Goal: Transaction & Acquisition: Purchase product/service

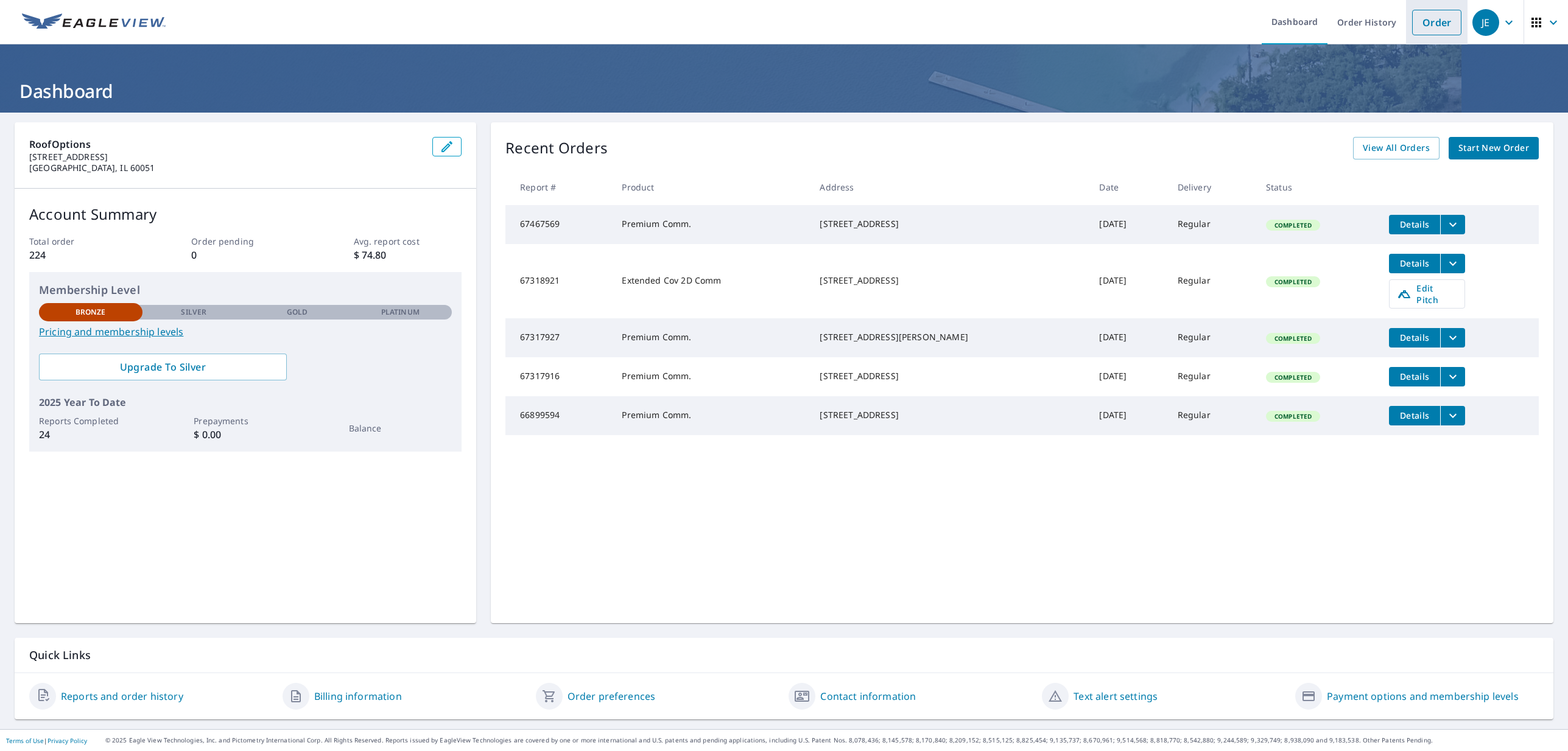
click at [1043, 27] on link "Order" at bounding box center [1436, 21] width 49 height 25
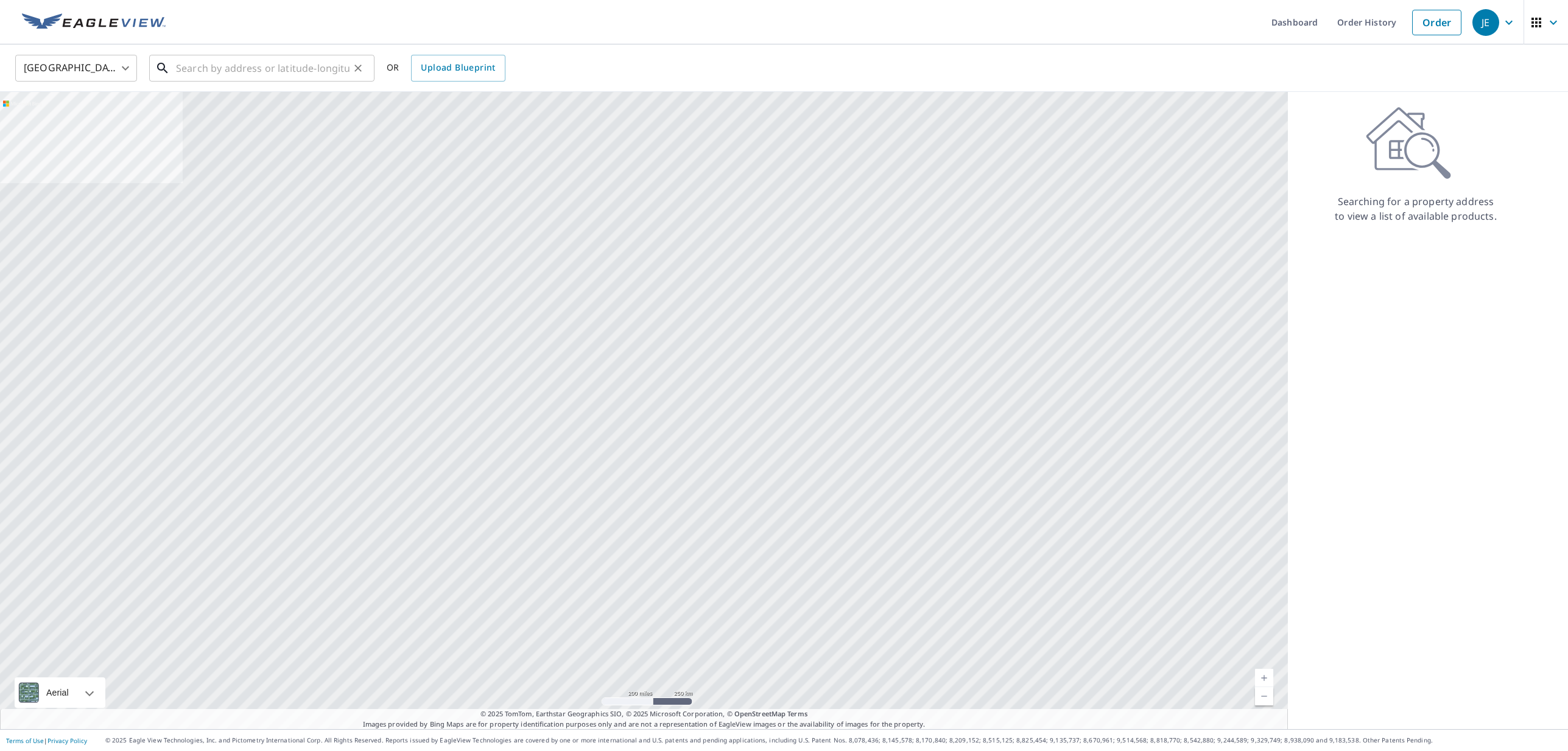
click at [336, 65] on input "text" at bounding box center [262, 68] width 174 height 34
paste input "1990 W 24th Ln, [PERSON_NAME], IN 46404"
type input "1990 W 24th Ln, [PERSON_NAME], IN 46404"
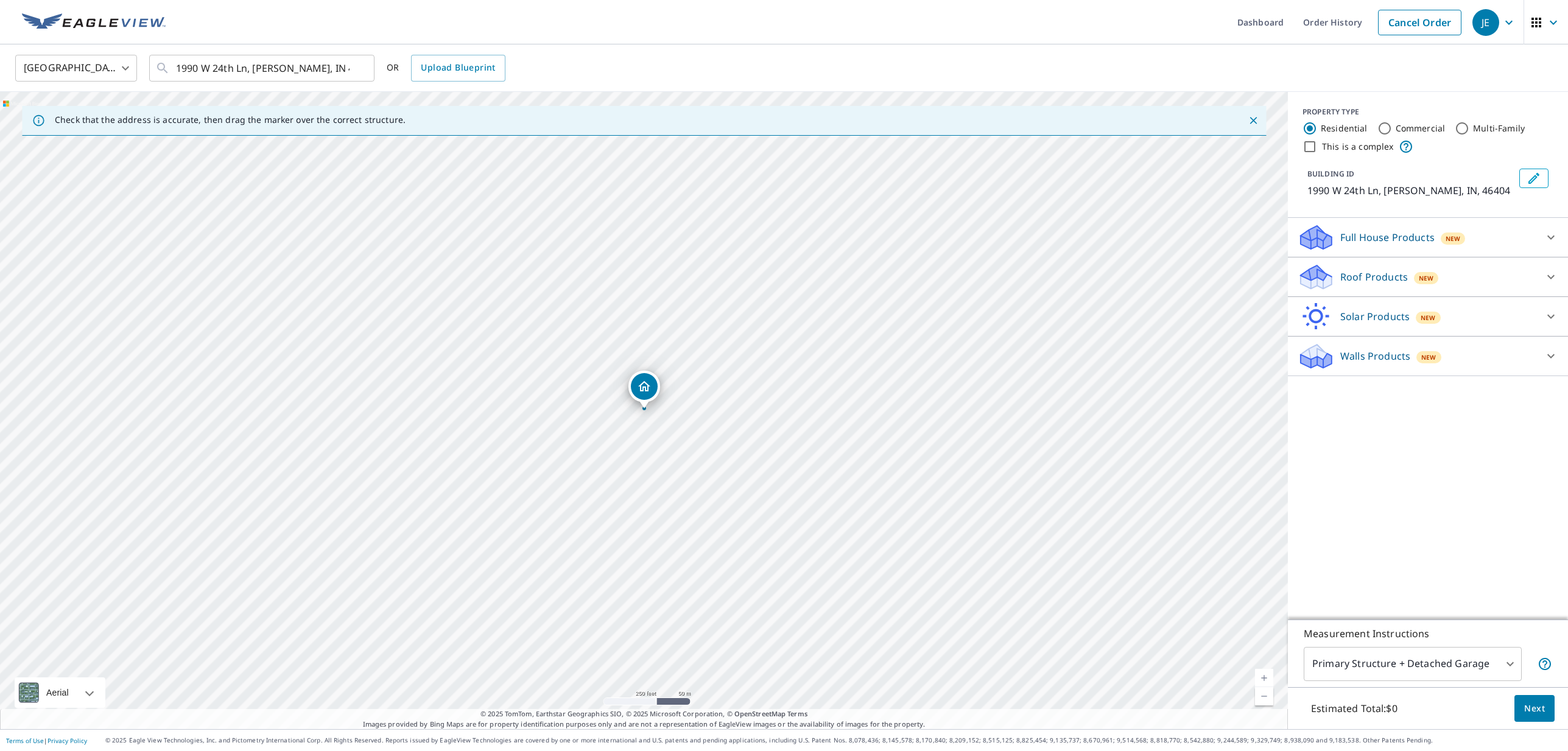
click at [1043, 127] on input "Commercial" at bounding box center [1385, 128] width 15 height 15
radio input "true"
type input "4"
click at [1043, 150] on input "This is a complex" at bounding box center [1309, 147] width 15 height 15
checkbox input "true"
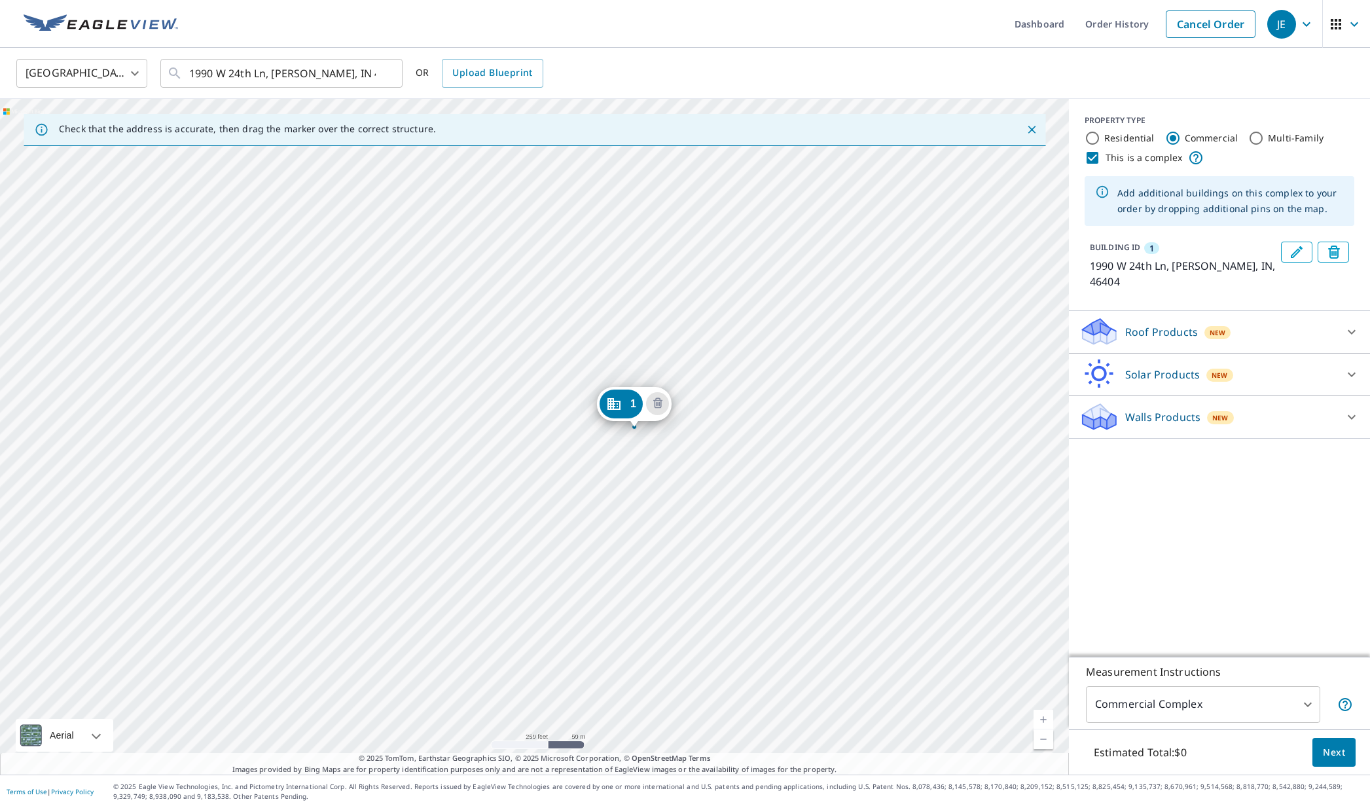
drag, startPoint x: 545, startPoint y: 421, endPoint x: 645, endPoint y: 414, distance: 99.8
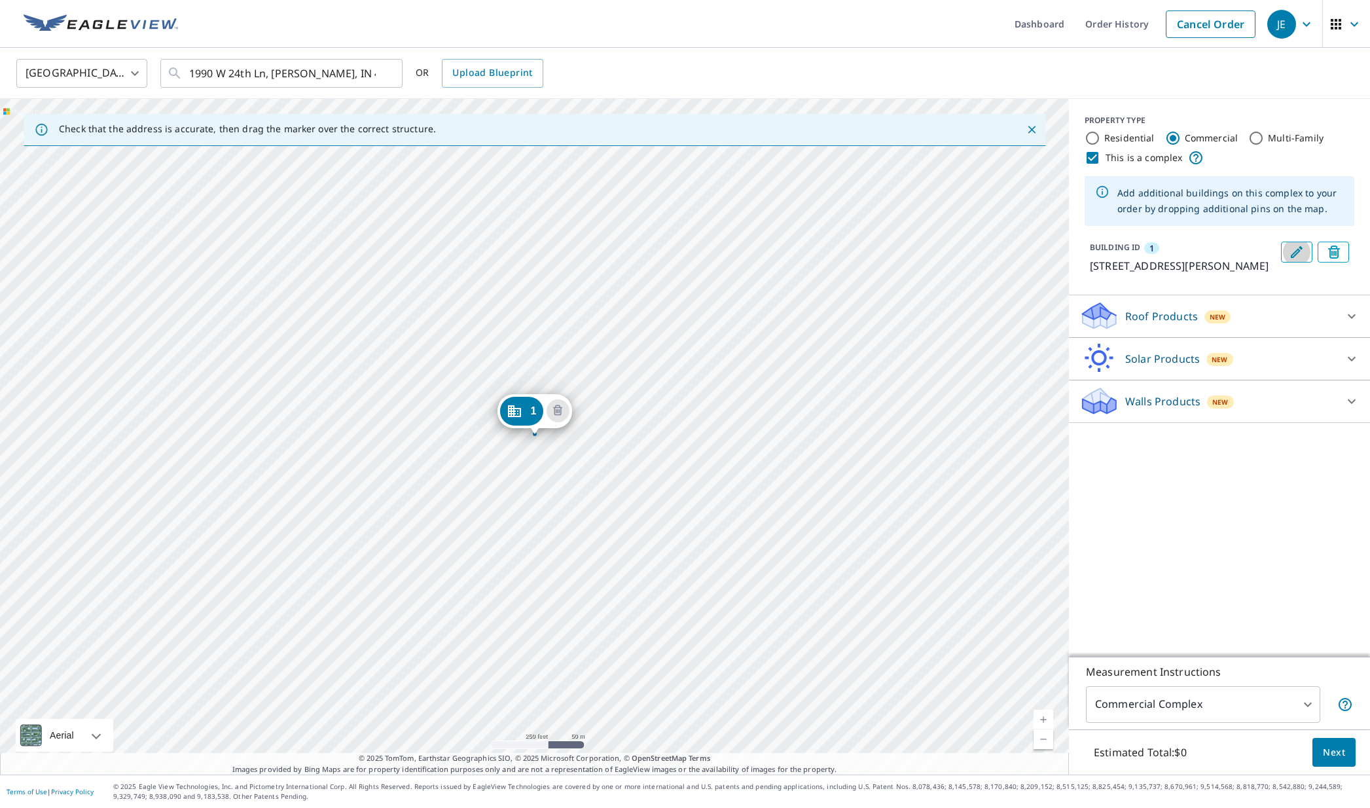
click at [1121, 255] on icon "Edit building 1" at bounding box center [1297, 252] width 12 height 12
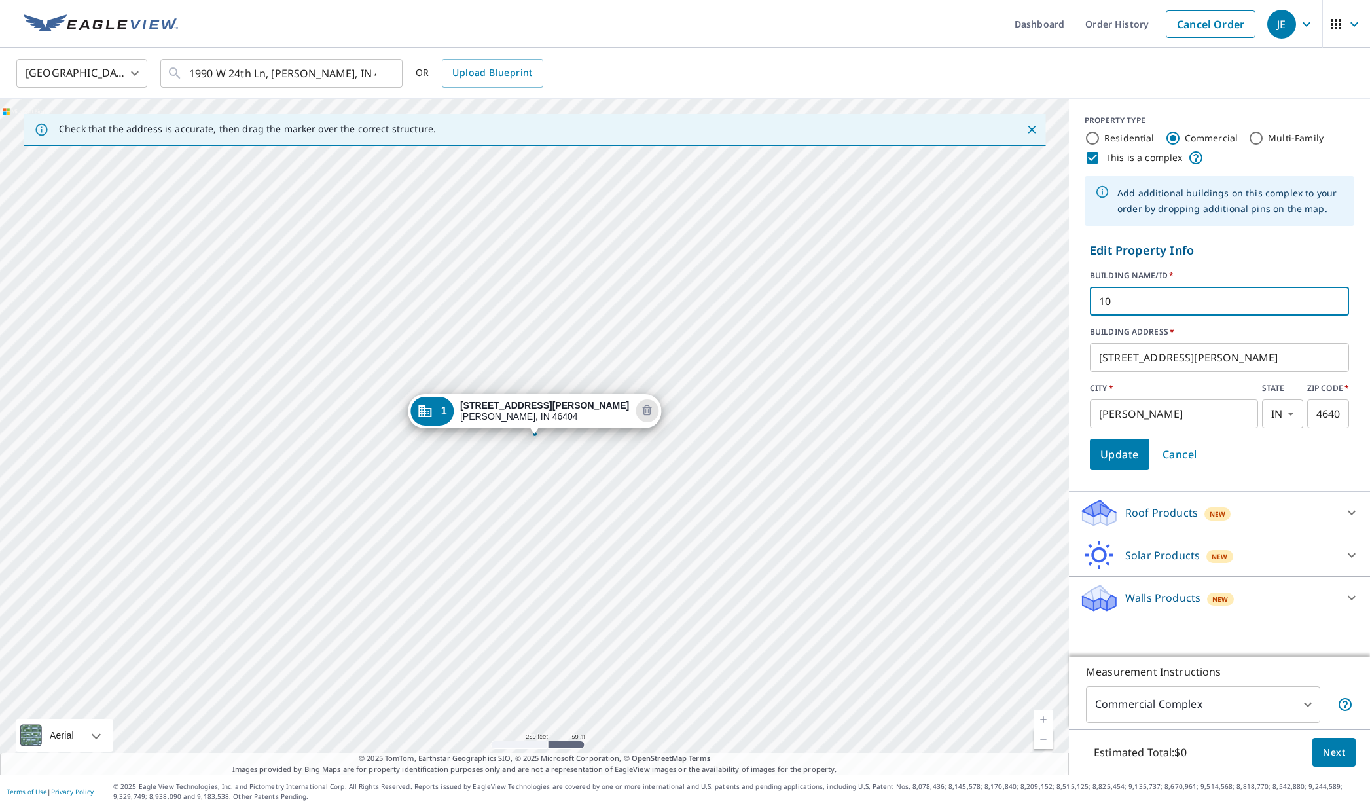
type input "10"
click at [1121, 449] on span "Update" at bounding box center [1119, 454] width 39 height 18
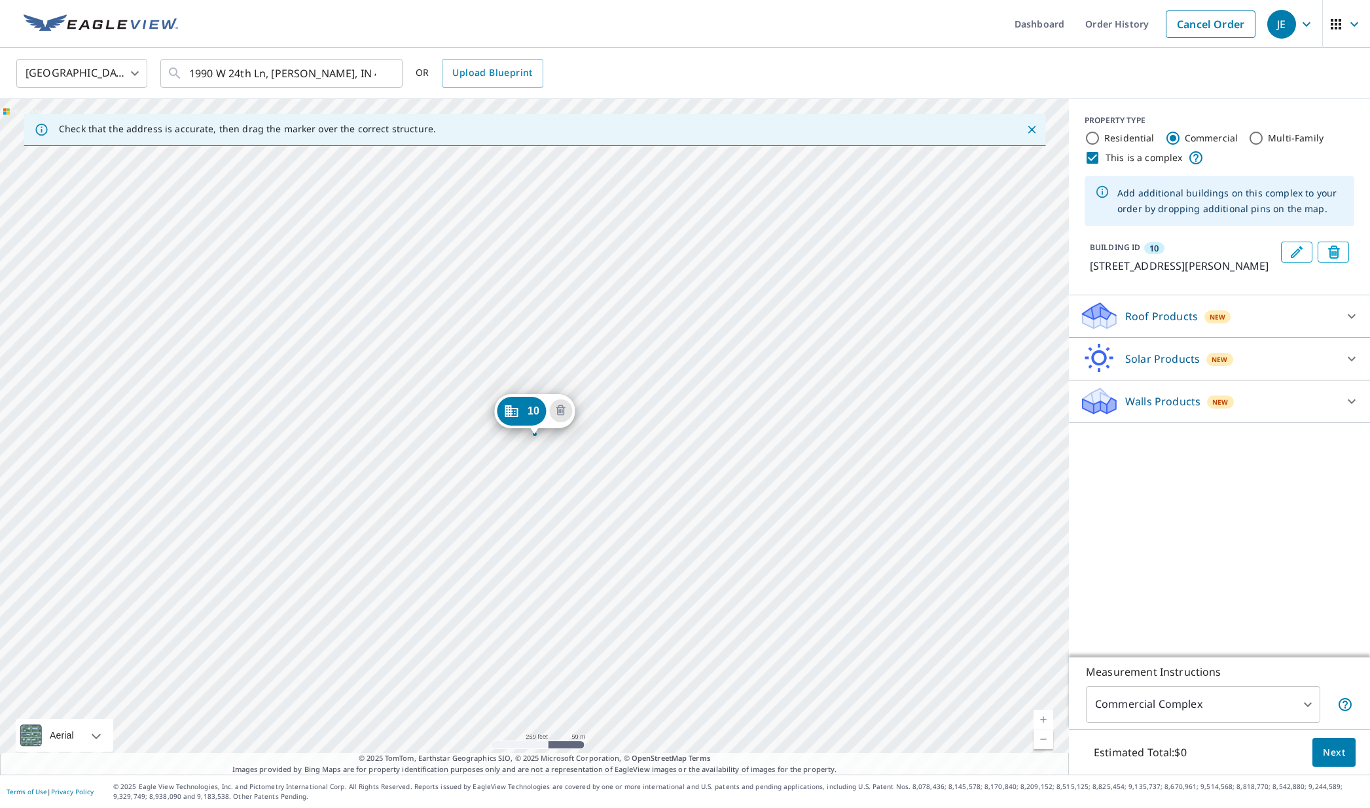
click at [534, 469] on div "10 [STREET_ADDRESS][PERSON_NAME]" at bounding box center [534, 437] width 1069 height 676
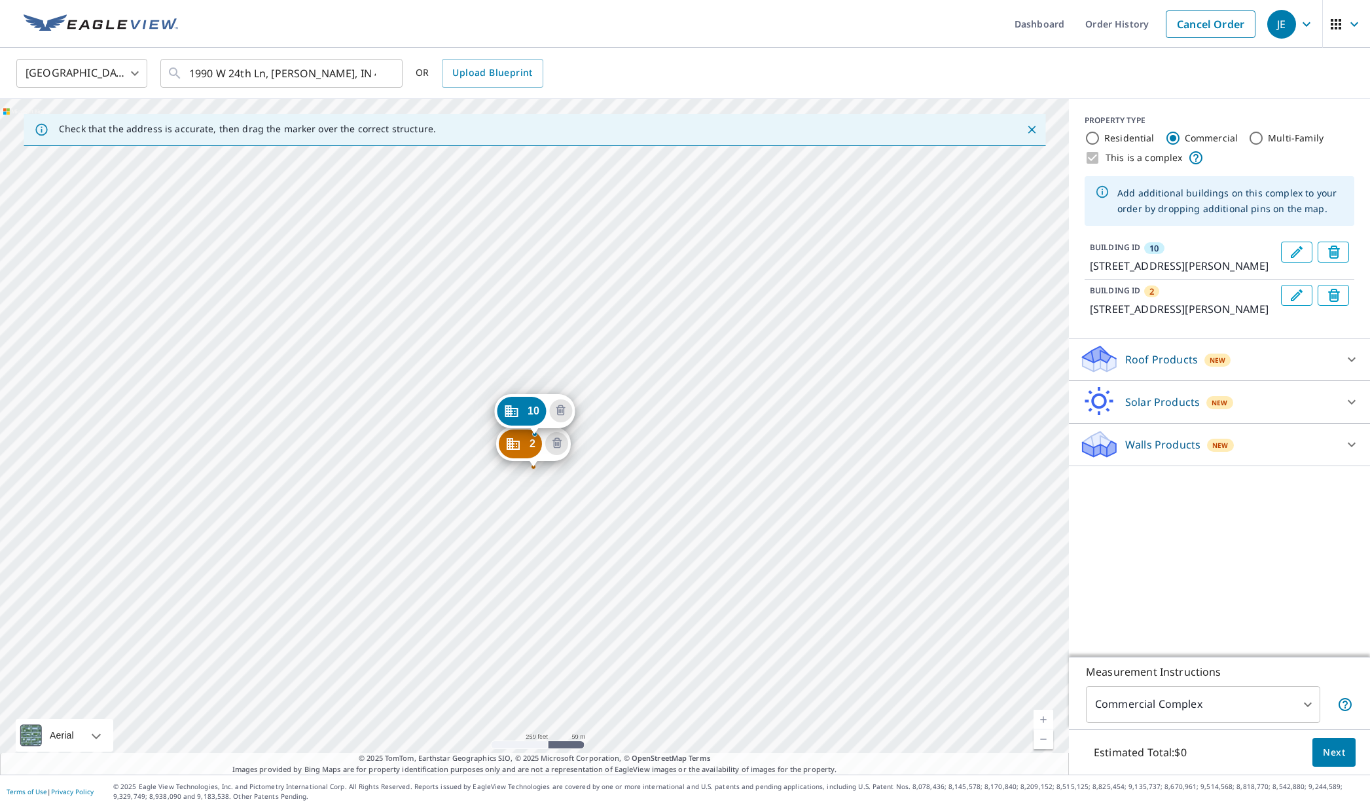
click at [1121, 300] on icon "Edit building 2" at bounding box center [1297, 295] width 16 height 16
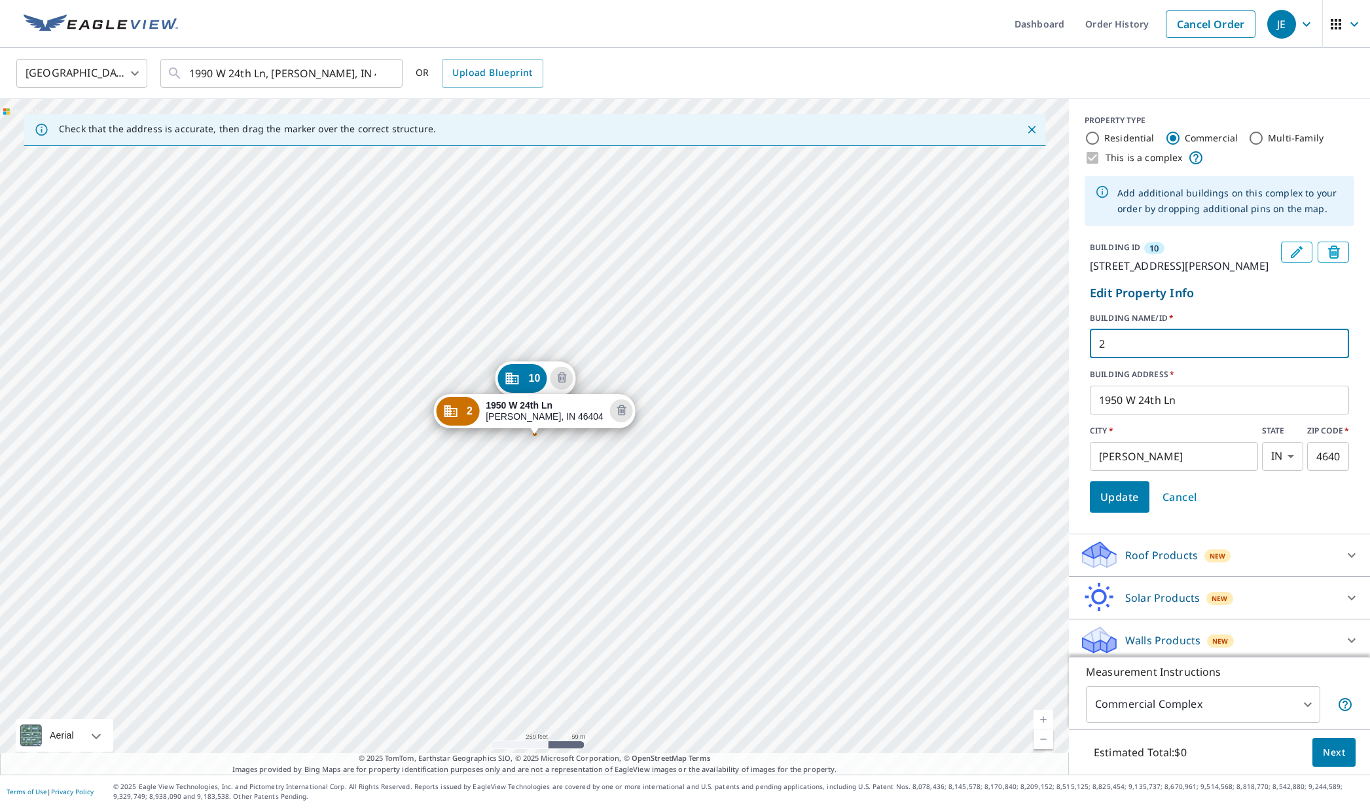
drag, startPoint x: 1111, startPoint y: 341, endPoint x: 1091, endPoint y: 341, distance: 20.3
type input "11"
click at [1121, 488] on span "Update" at bounding box center [1119, 497] width 39 height 18
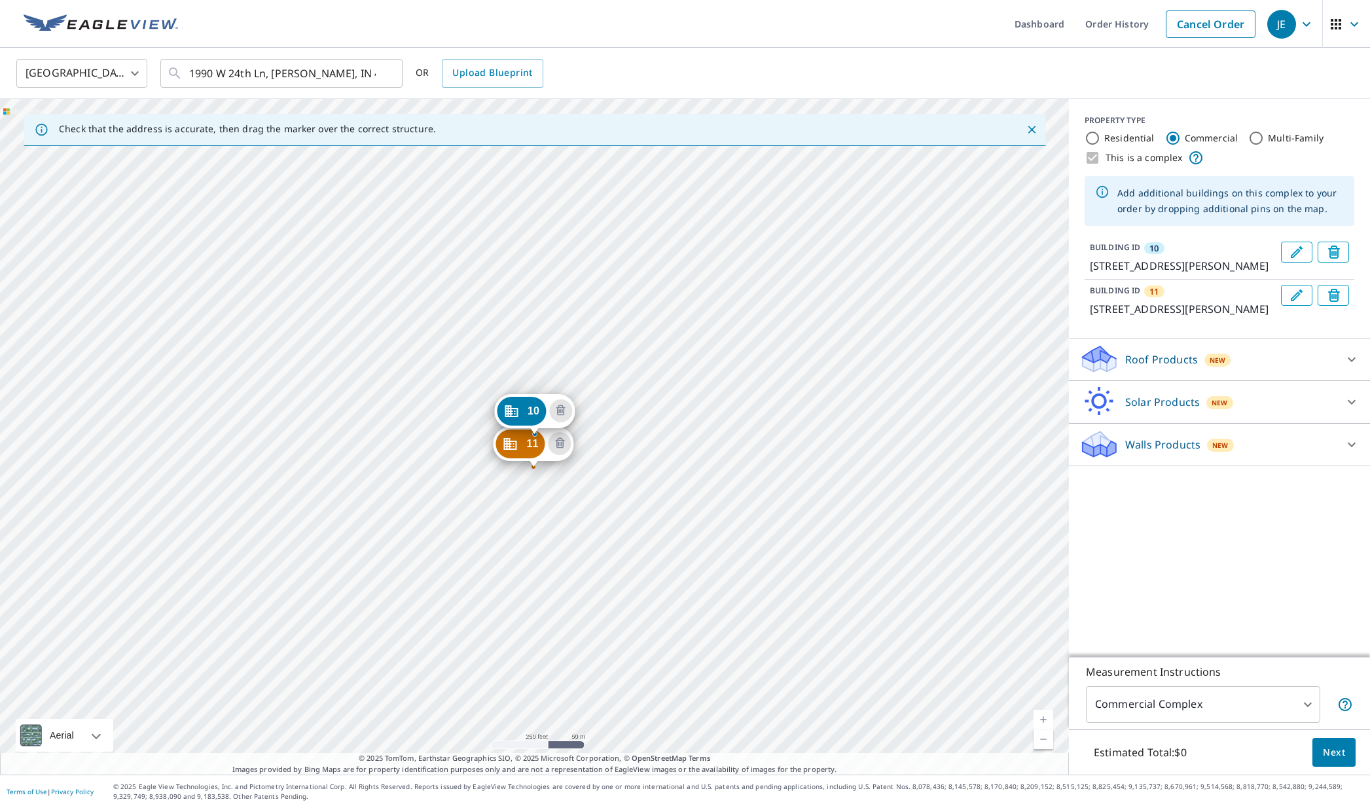
click at [1041, 715] on link "Current Level 17, Zoom In" at bounding box center [1044, 720] width 20 height 20
click at [1041, 715] on link "Current Level 18, Zoom In" at bounding box center [1044, 720] width 20 height 20
click at [1121, 759] on span "Next" at bounding box center [1334, 752] width 22 height 16
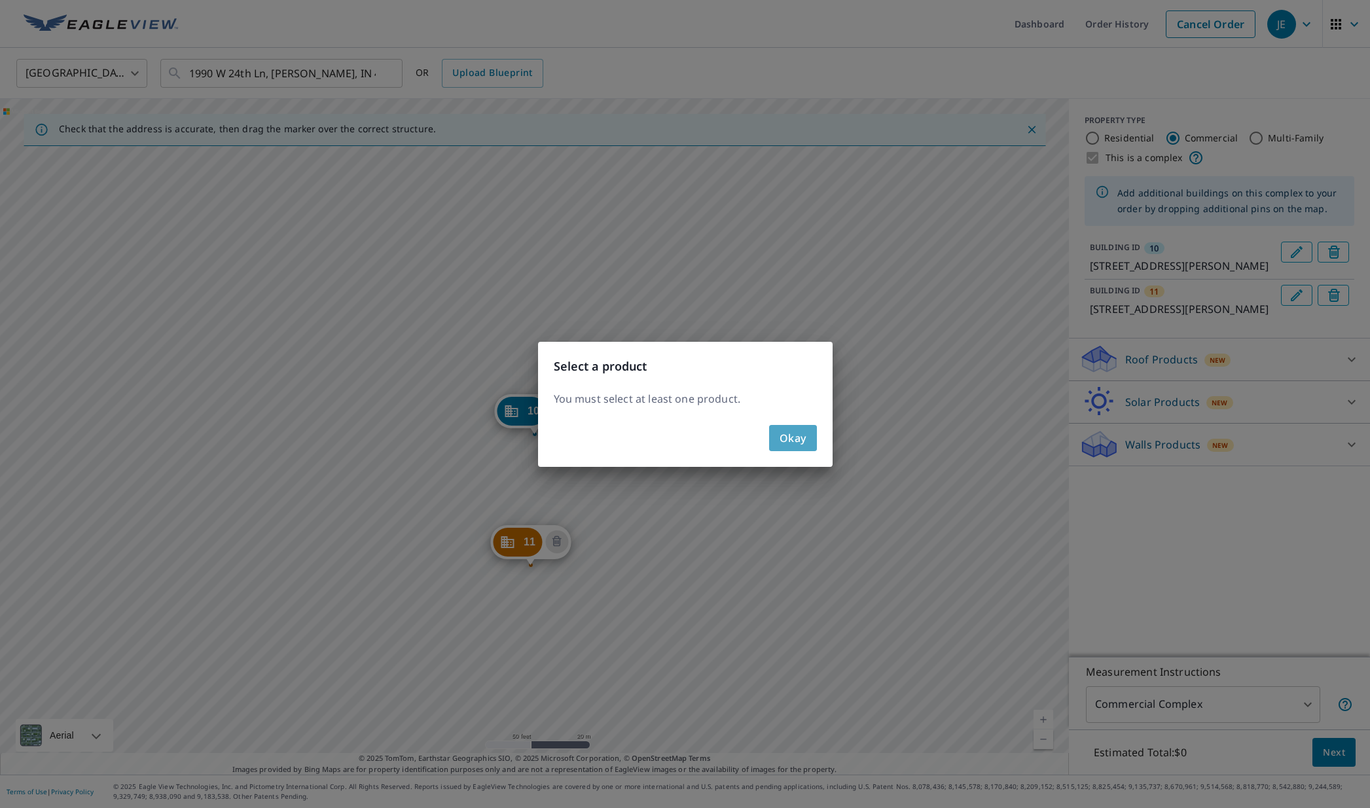
click at [786, 439] on span "Okay" at bounding box center [793, 438] width 27 height 18
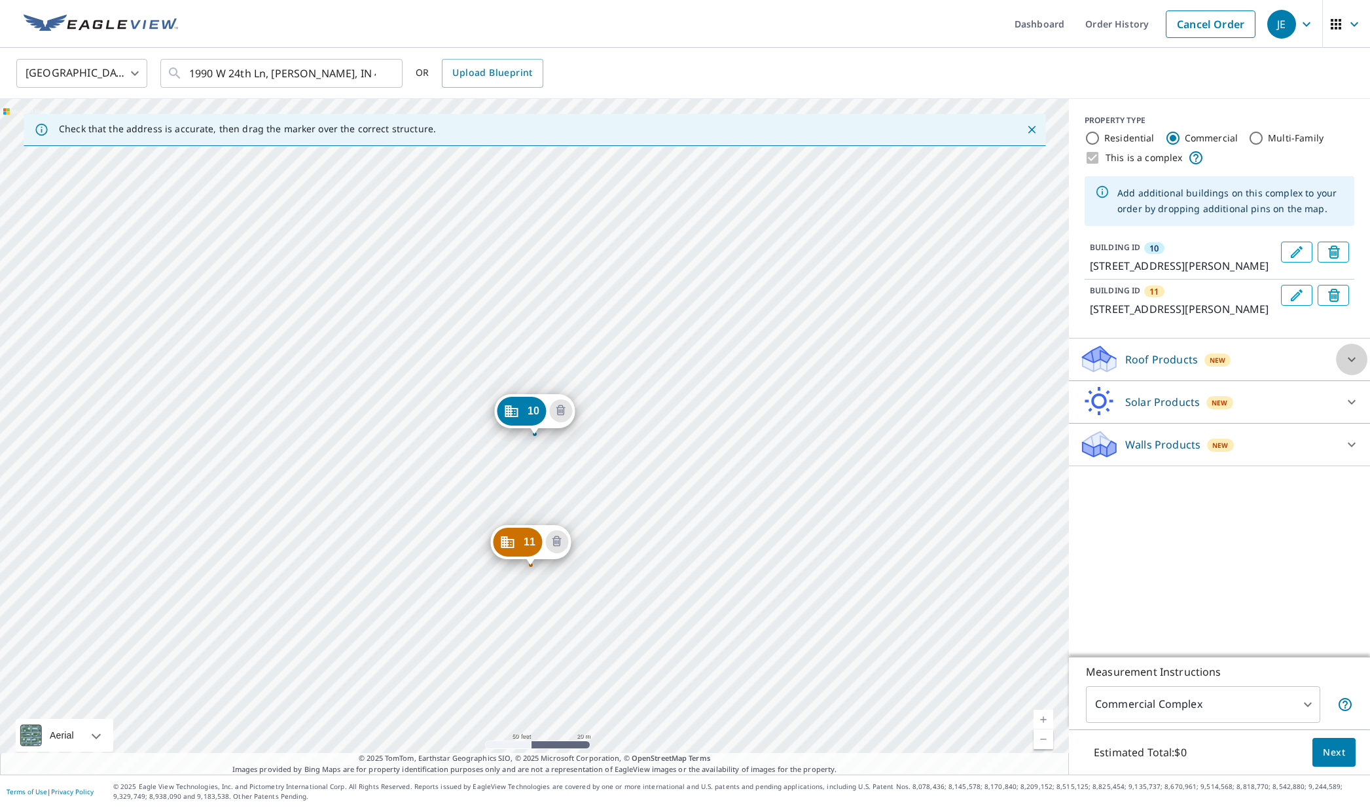
click at [1121, 359] on icon at bounding box center [1352, 359] width 8 height 5
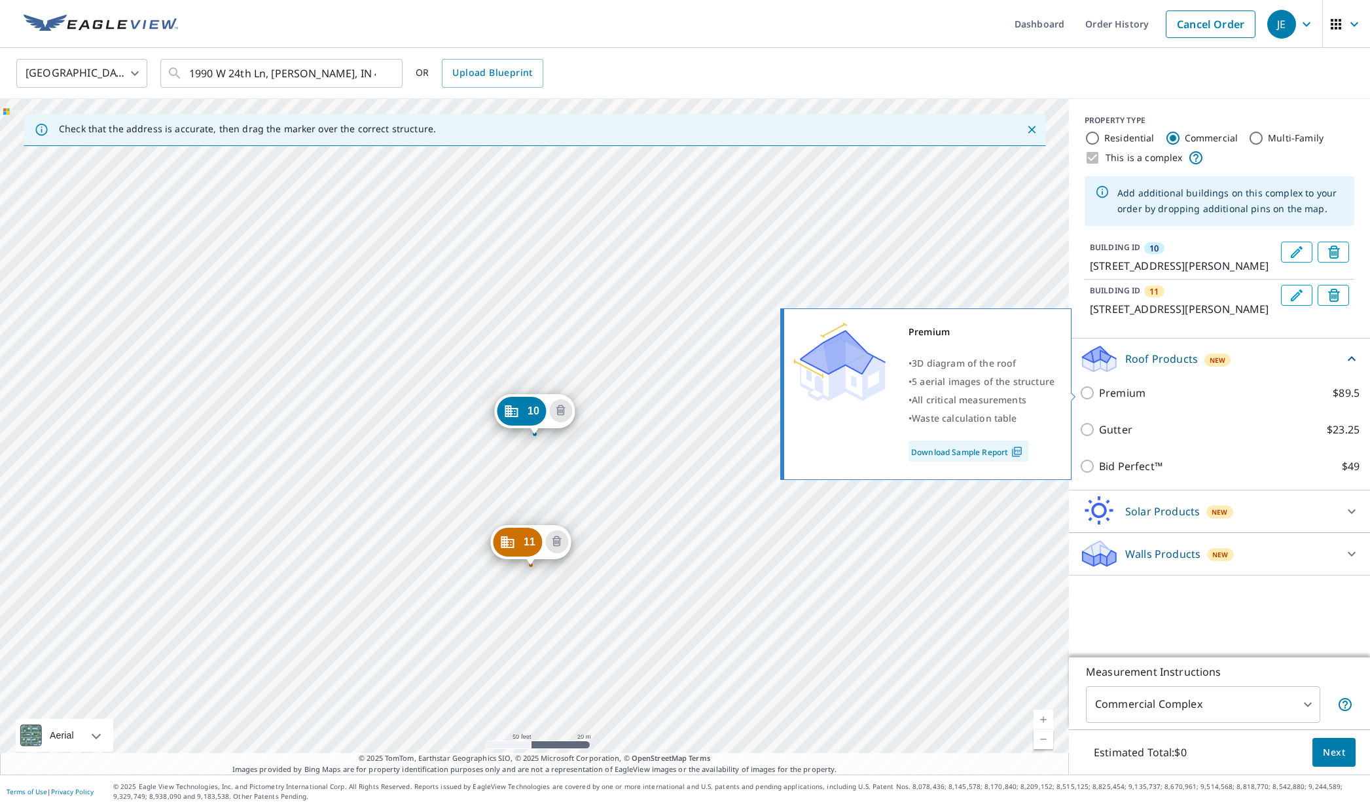
click at [1089, 389] on input "Premium $89.5" at bounding box center [1089, 393] width 20 height 16
checkbox input "true"
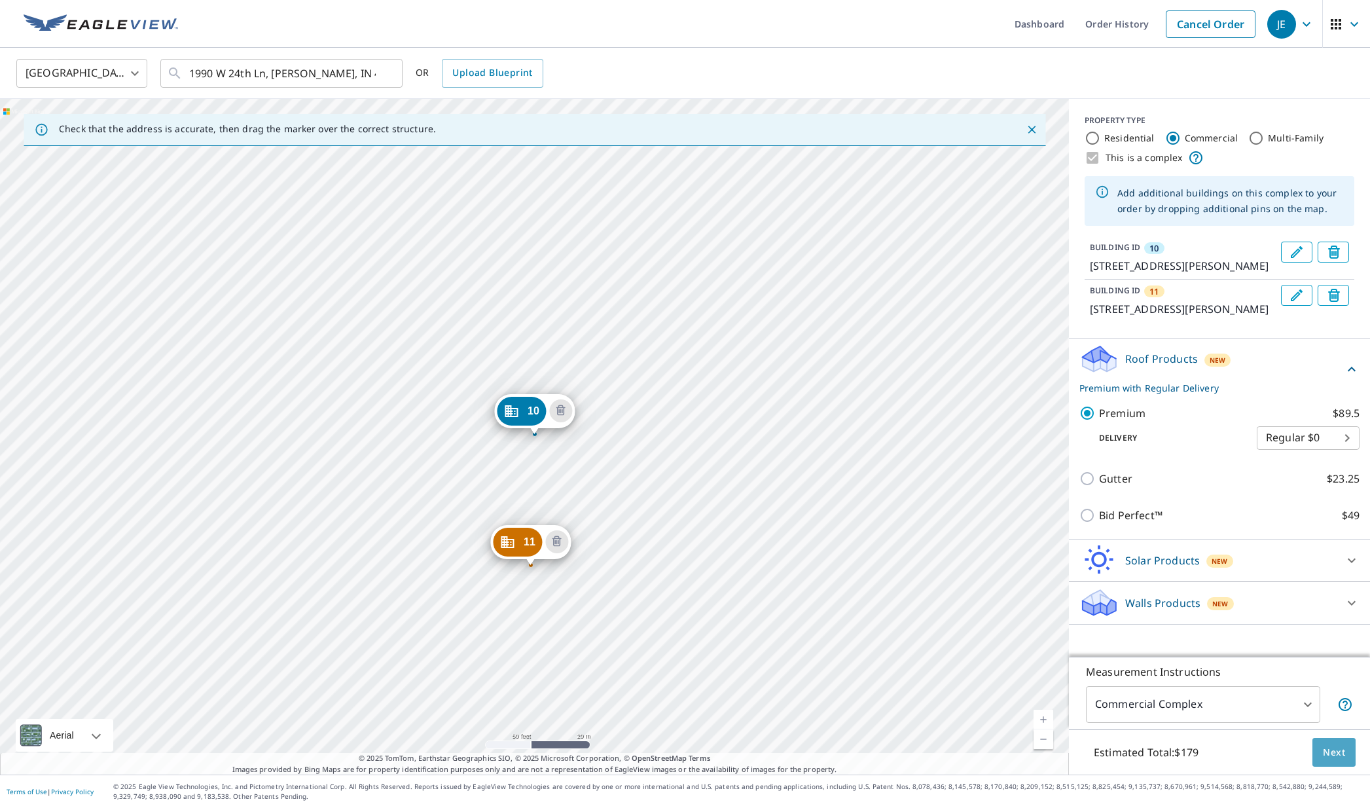
click at [1121, 753] on span "Next" at bounding box center [1334, 752] width 22 height 16
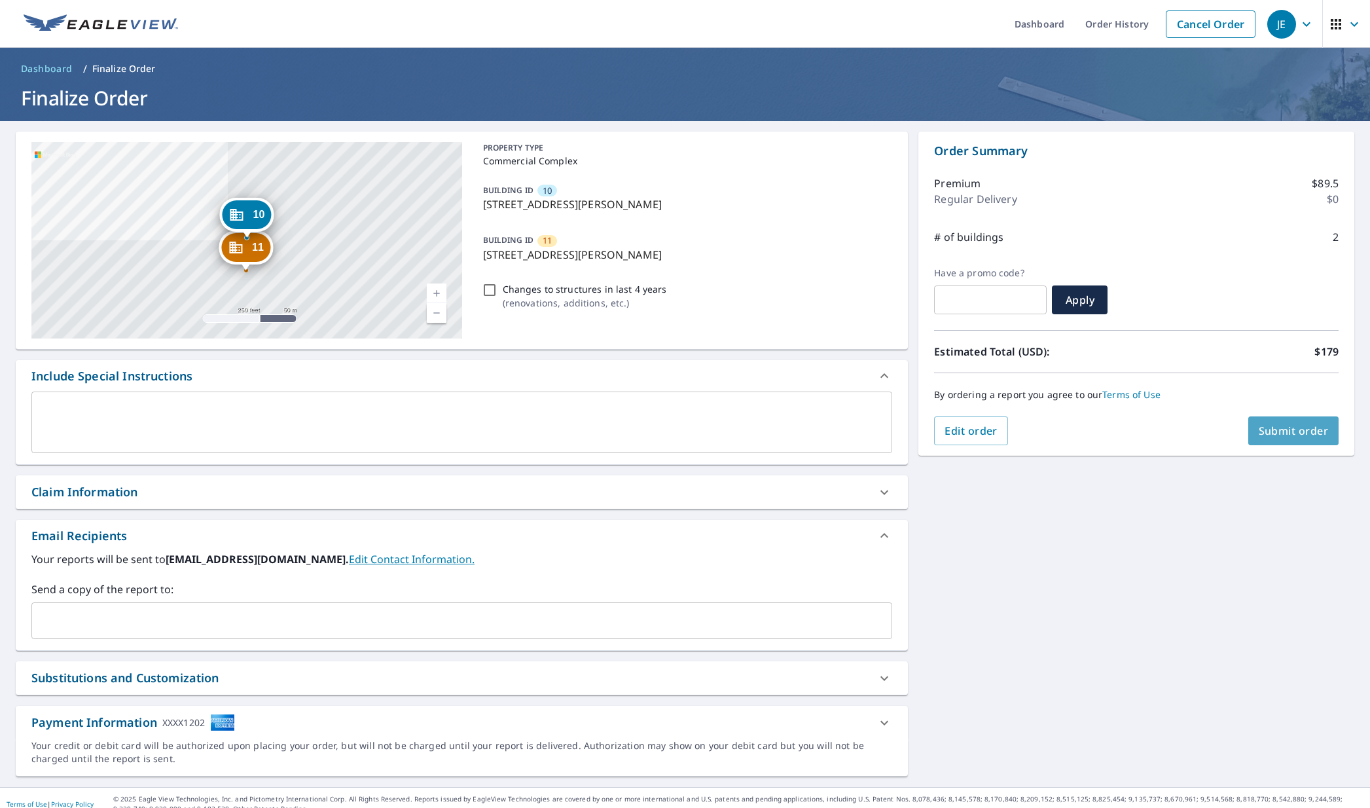
click at [1121, 440] on button "Submit order" at bounding box center [1293, 430] width 91 height 29
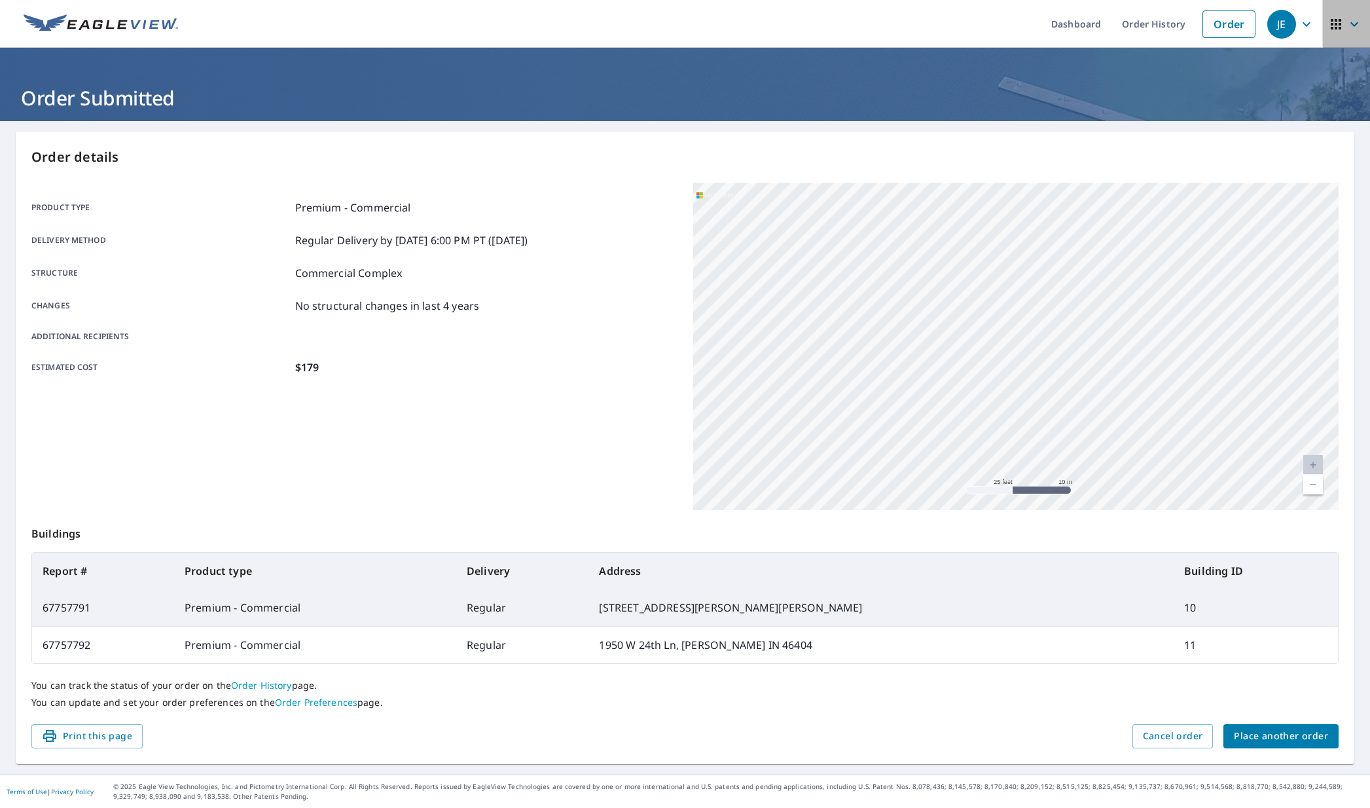
click at [1121, 27] on icon "button" at bounding box center [1355, 24] width 16 height 16
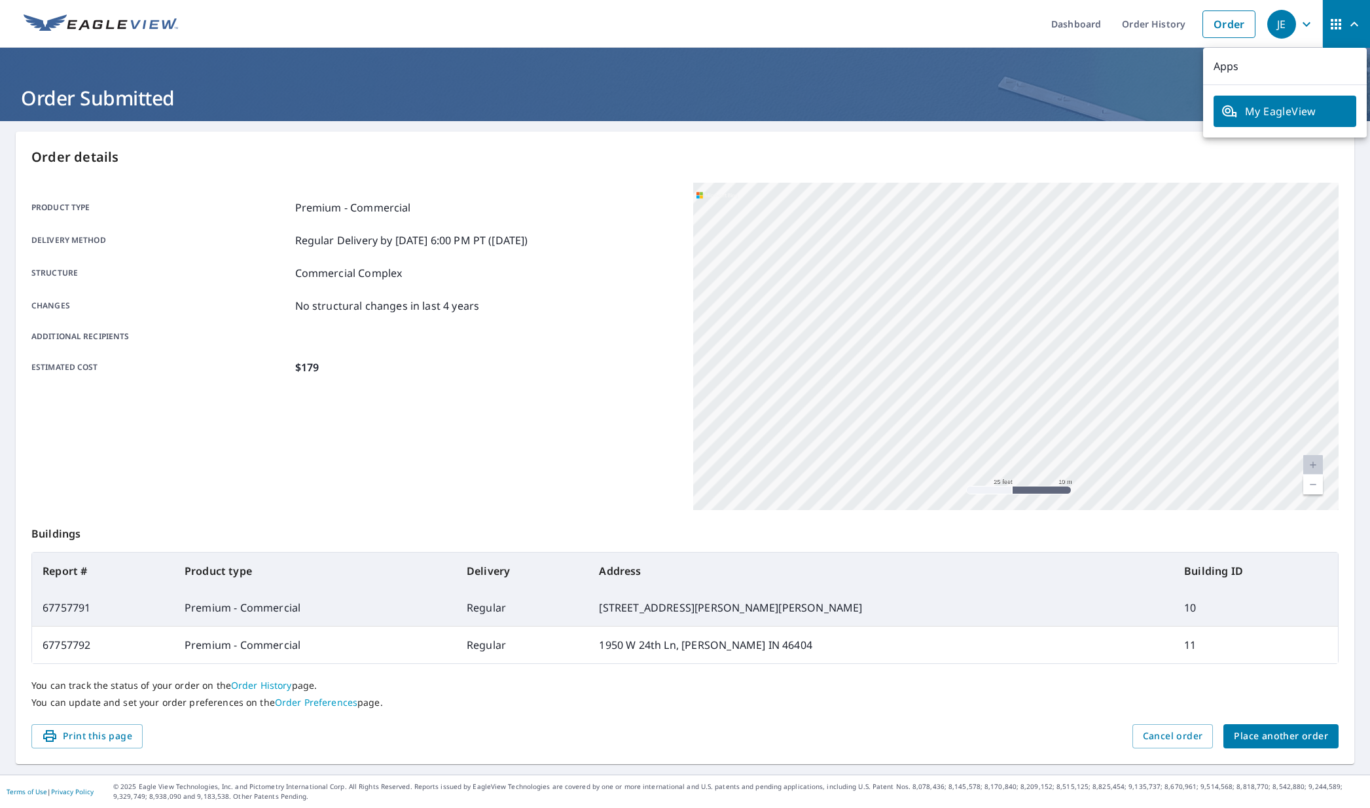
click at [1121, 19] on icon "button" at bounding box center [1307, 24] width 16 height 16
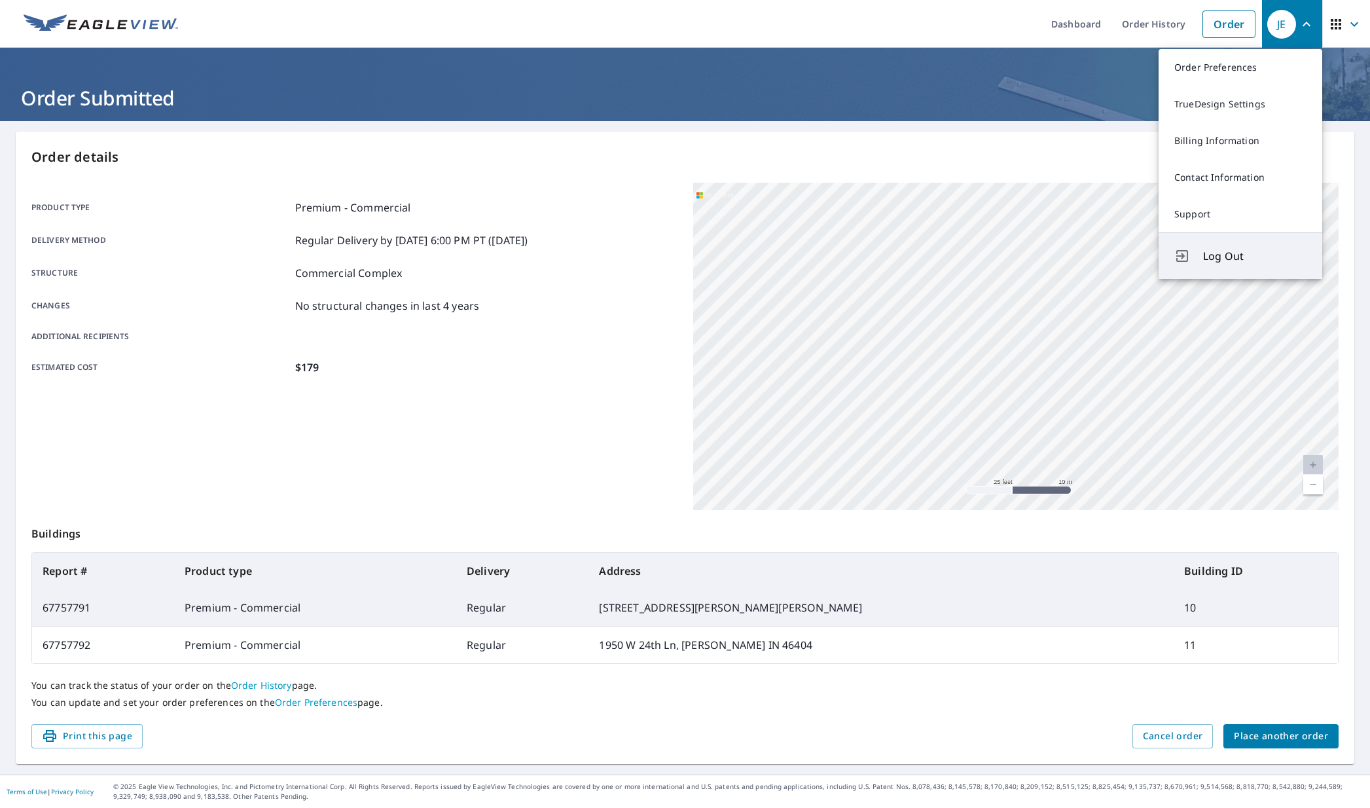
click at [1121, 256] on span "Log Out" at bounding box center [1254, 256] width 103 height 16
